Goal: Information Seeking & Learning: Find specific fact

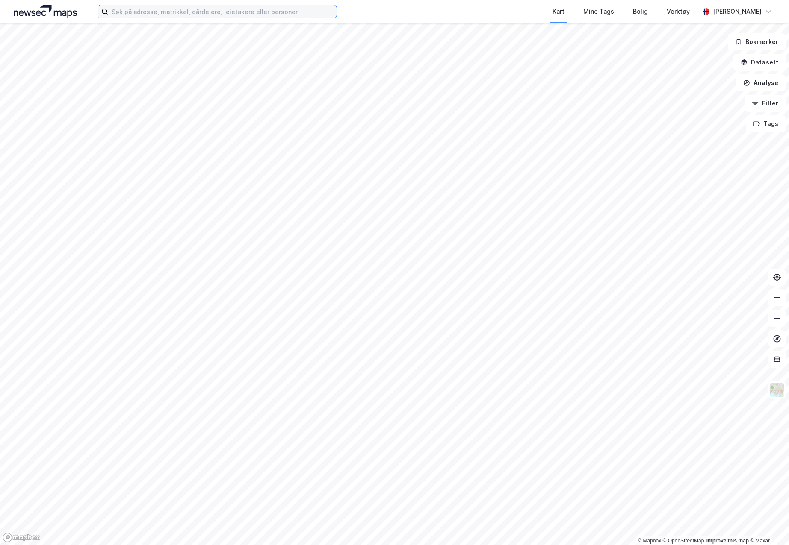
click at [206, 14] on input at bounding box center [222, 11] width 228 height 13
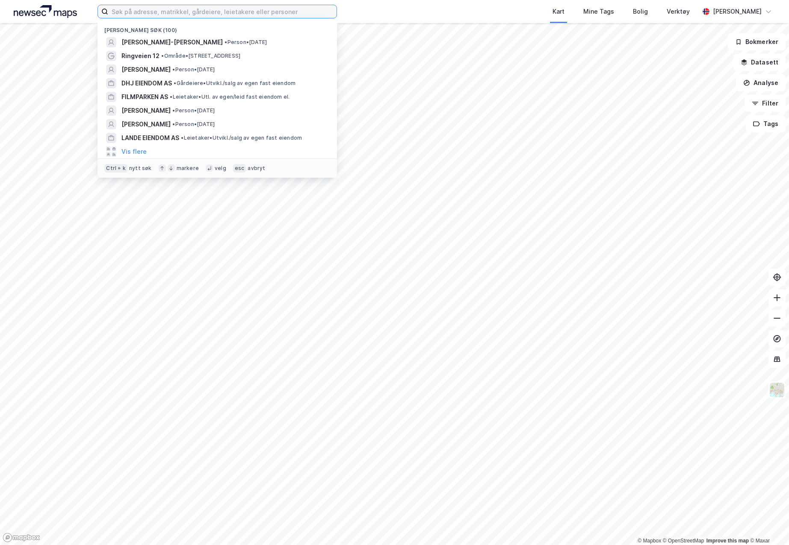
click at [211, 15] on input at bounding box center [222, 11] width 228 height 13
click at [192, 81] on span "• Gårdeiere • Utvikl./salg av egen fast eiendom" at bounding box center [235, 83] width 122 height 7
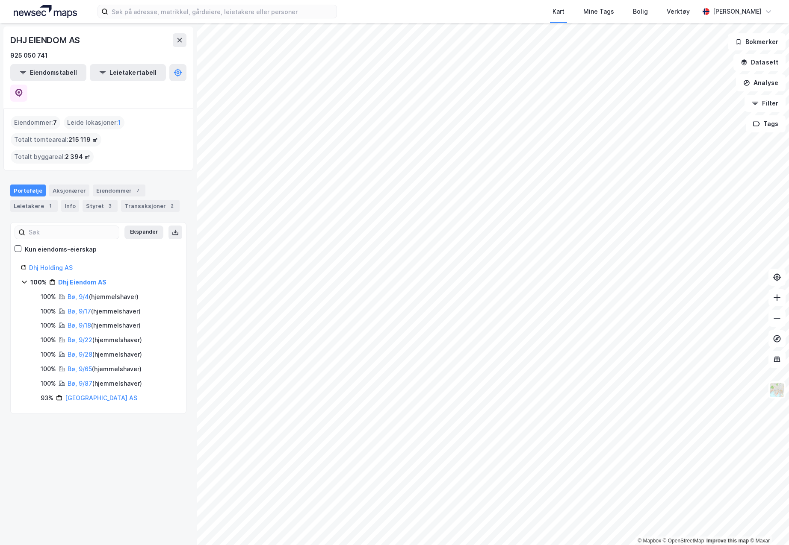
click at [58, 37] on div "DHJ EIENDOM AS" at bounding box center [45, 40] width 71 height 14
copy div "DHJ EIENDOM AS"
